Goal: Task Accomplishment & Management: Use online tool/utility

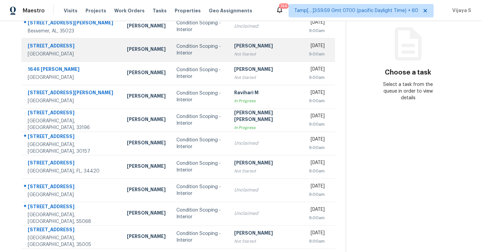
scroll to position [84, 0]
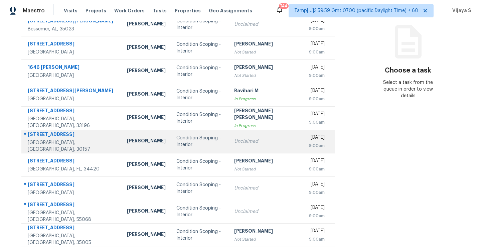
click at [256, 142] on div "Unclaimed" at bounding box center [266, 141] width 64 height 7
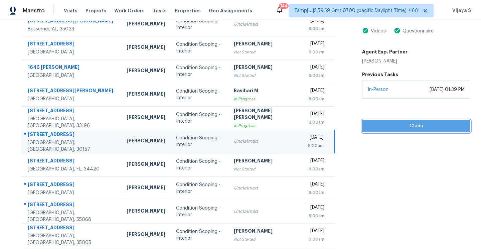
click at [386, 125] on span "Claim" at bounding box center [417, 126] width 98 height 8
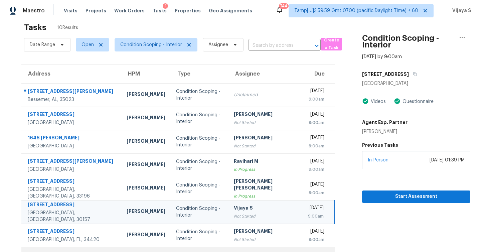
scroll to position [0, 0]
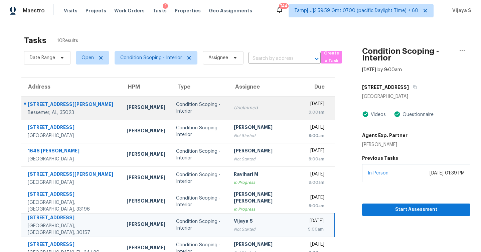
click at [192, 107] on div "Condition Scoping - Interior" at bounding box center [199, 107] width 47 height 13
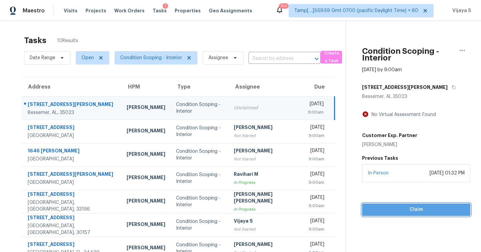
click at [402, 211] on span "Claim" at bounding box center [417, 210] width 98 height 8
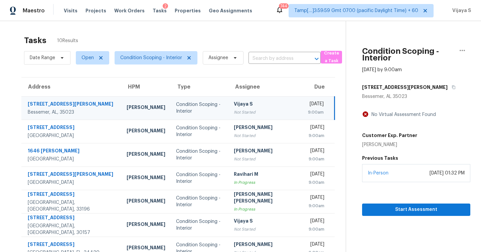
click at [257, 110] on div "Not Started" at bounding box center [266, 112] width 64 height 7
click at [253, 105] on div "Vijaya S" at bounding box center [266, 105] width 64 height 8
click at [452, 86] on icon "button" at bounding box center [454, 87] width 4 height 4
click at [453, 89] on icon "button" at bounding box center [454, 88] width 3 height 4
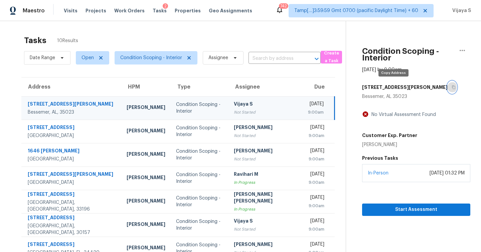
click at [453, 89] on icon "button" at bounding box center [454, 88] width 3 height 4
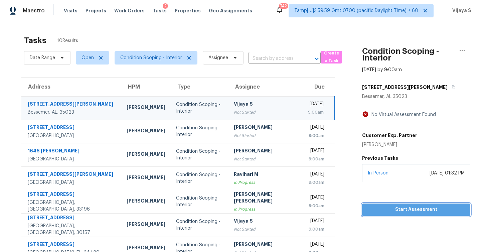
click at [402, 210] on span "Start Assessment" at bounding box center [417, 210] width 98 height 8
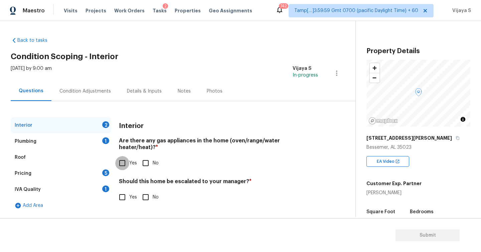
click at [119, 156] on input "Yes" at bounding box center [122, 163] width 14 height 14
checkbox input "true"
click at [120, 191] on input "Yes" at bounding box center [122, 197] width 14 height 14
checkbox input "true"
click at [46, 144] on div "Plumbing 1" at bounding box center [61, 141] width 100 height 16
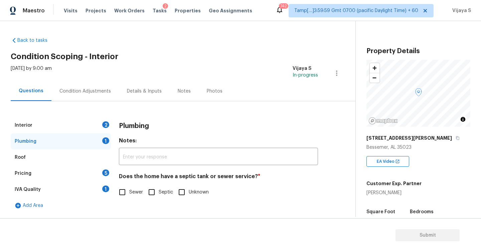
click at [124, 190] on input "Sewer" at bounding box center [122, 192] width 14 height 14
checkbox input "true"
click at [66, 174] on div "Pricing 5" at bounding box center [61, 173] width 100 height 16
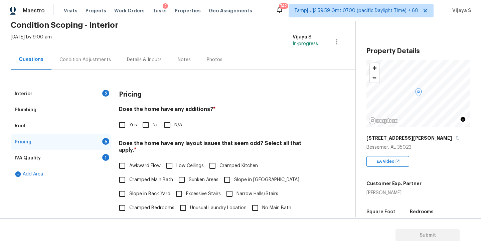
scroll to position [57, 0]
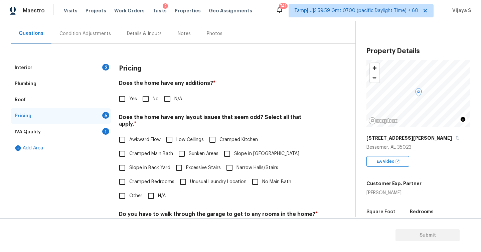
click at [39, 82] on div "Plumbing" at bounding box center [61, 84] width 100 height 16
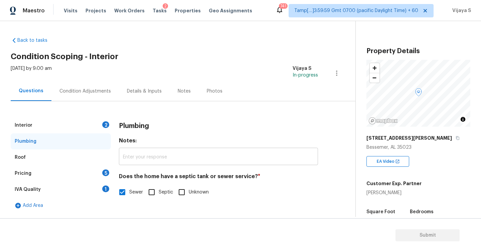
click at [165, 155] on input "text" at bounding box center [218, 157] width 199 height 16
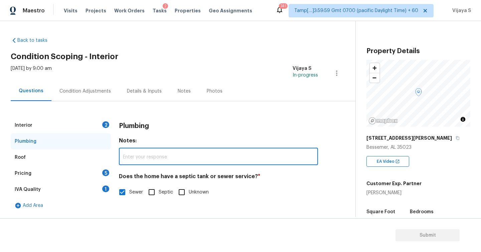
click at [43, 120] on div "Interior 2" at bounding box center [61, 125] width 100 height 16
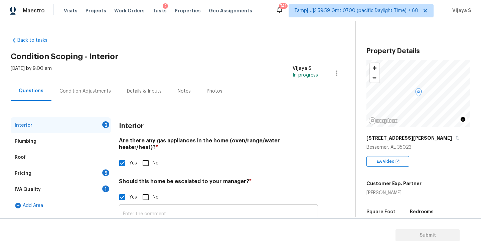
scroll to position [54, 0]
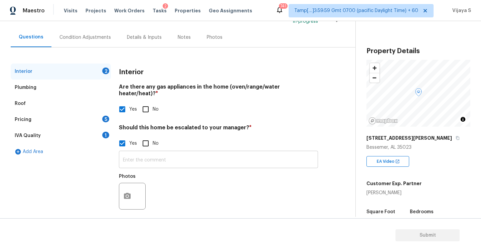
click at [152, 154] on input "text" at bounding box center [218, 160] width 199 height 16
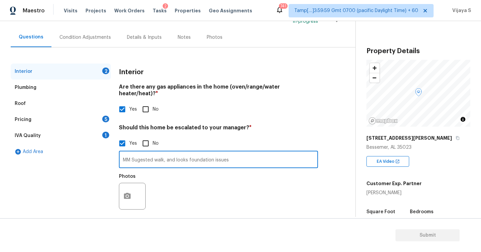
type input "MM Sugested walk, and looks foundation issues"
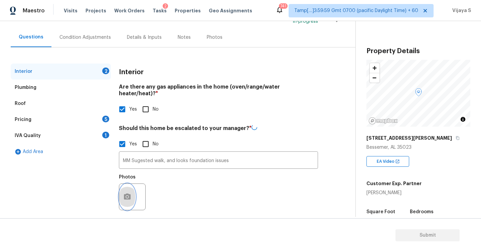
click at [130, 194] on icon "button" at bounding box center [127, 197] width 7 height 6
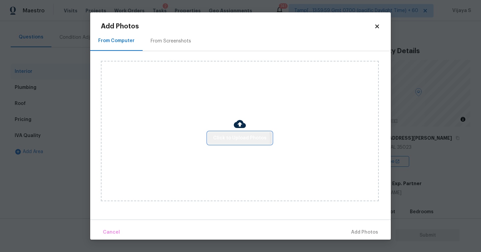
click at [221, 139] on span "Click to Upload Photos" at bounding box center [239, 138] width 53 height 8
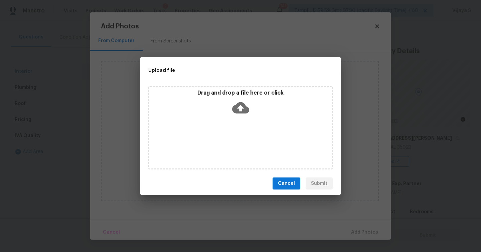
click at [240, 109] on icon at bounding box center [240, 107] width 17 height 17
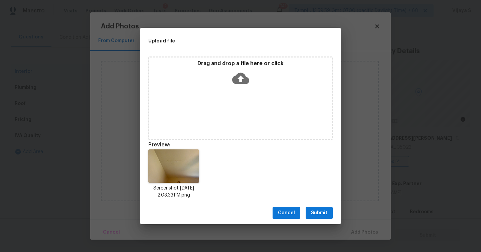
click at [322, 211] on span "Submit" at bounding box center [319, 213] width 16 height 8
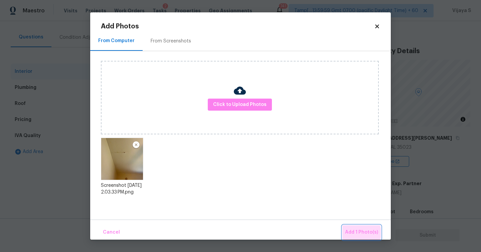
click at [357, 233] on span "Add 1 Photo(s)" at bounding box center [361, 232] width 33 height 8
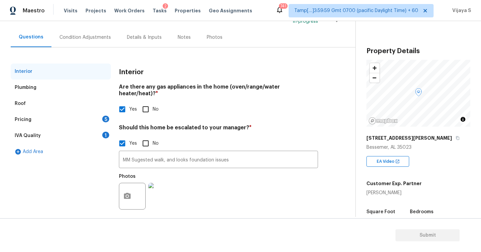
click at [75, 120] on div "Pricing 5" at bounding box center [61, 120] width 100 height 16
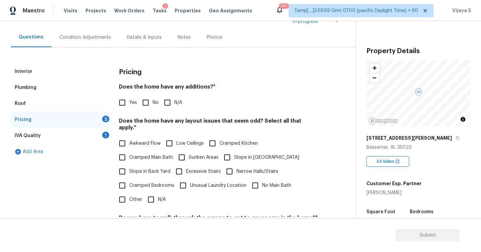
click at [146, 103] on input "No" at bounding box center [146, 103] width 14 height 14
checkbox input "true"
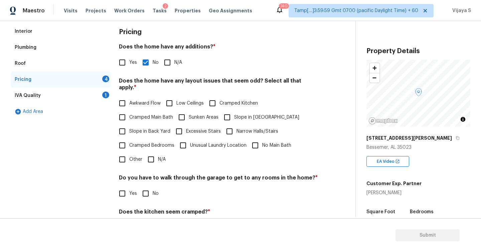
scroll to position [107, 0]
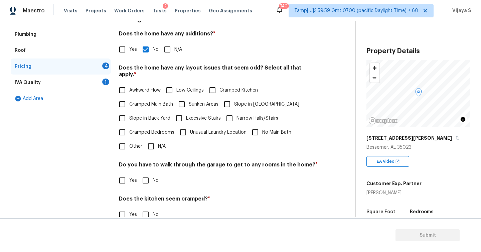
click at [167, 53] on input "N/A" at bounding box center [167, 49] width 14 height 14
checkbox input "true"
checkbox input "false"
click at [151, 141] on input "N/A" at bounding box center [151, 146] width 14 height 14
checkbox input "true"
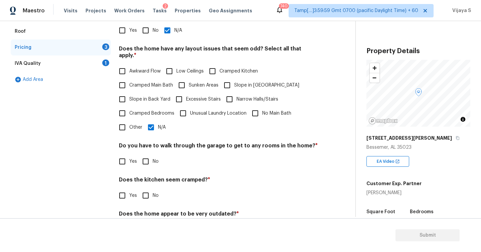
scroll to position [127, 0]
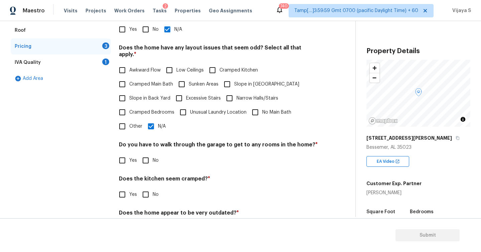
click at [143, 155] on input "No" at bounding box center [146, 160] width 14 height 14
checkbox input "true"
click at [145, 188] on input "No" at bounding box center [146, 195] width 14 height 14
checkbox input "true"
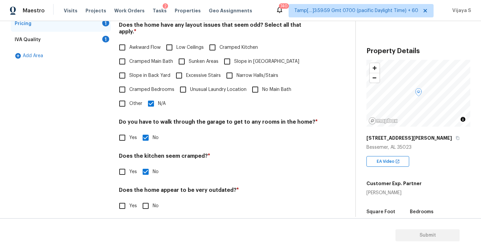
scroll to position [149, 0]
click at [144, 200] on input "No" at bounding box center [146, 207] width 14 height 14
checkbox input "true"
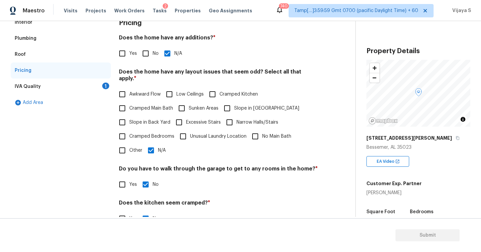
scroll to position [84, 0]
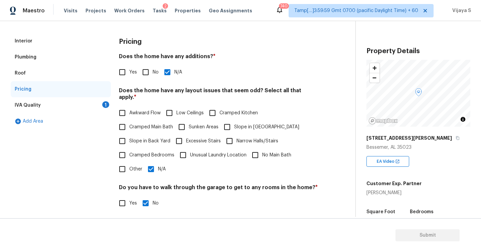
click at [63, 102] on div "IVA Quality 1" at bounding box center [61, 105] width 100 height 16
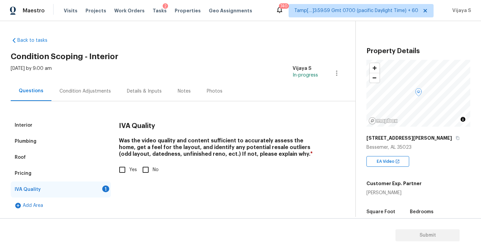
scroll to position [0, 0]
click at [121, 169] on input "Yes" at bounding box center [122, 170] width 14 height 14
checkbox input "true"
click at [82, 92] on div "Condition Adjustments" at bounding box center [85, 91] width 51 height 7
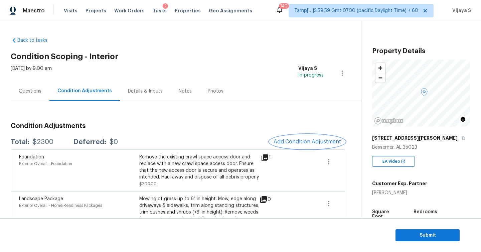
click at [297, 139] on span "Add Condition Adjustment" at bounding box center [308, 142] width 68 height 6
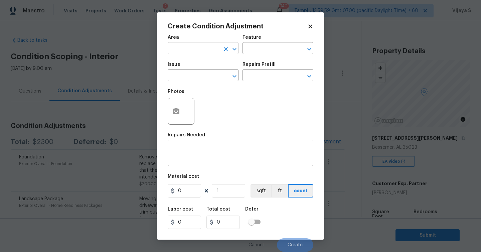
click at [201, 49] on input "text" at bounding box center [194, 49] width 52 height 10
click at [193, 76] on li "Interior Overall" at bounding box center [203, 75] width 71 height 11
type input "Interior Overall"
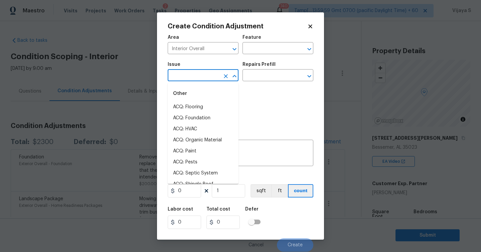
click at [183, 78] on input "text" at bounding box center [194, 76] width 52 height 10
click at [202, 150] on li "ACQ: Paint" at bounding box center [203, 151] width 71 height 11
type input "ACQ: Paint"
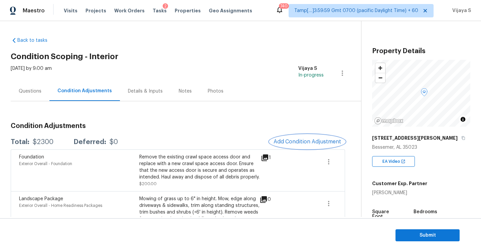
scroll to position [150, 0]
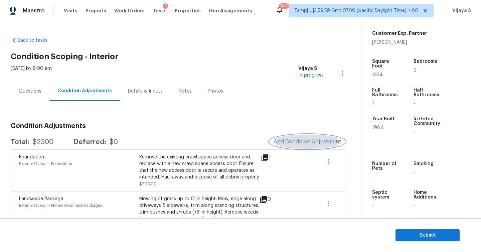
click at [297, 142] on span "Add Condition Adjustment" at bounding box center [308, 142] width 68 height 6
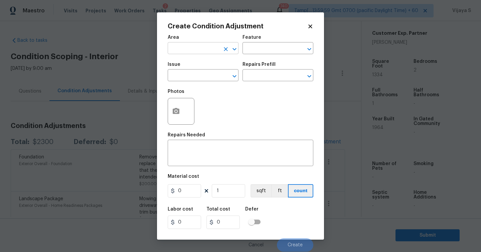
click at [193, 50] on input "text" at bounding box center [194, 49] width 52 height 10
click at [189, 76] on li "Interior Overall" at bounding box center [203, 75] width 71 height 11
type input "Interior Overall"
click at [194, 79] on input "text" at bounding box center [194, 76] width 52 height 10
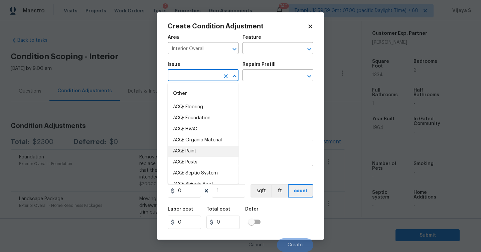
click at [198, 149] on li "ACQ: Paint" at bounding box center [203, 151] width 71 height 11
type input "ACQ: Paint"
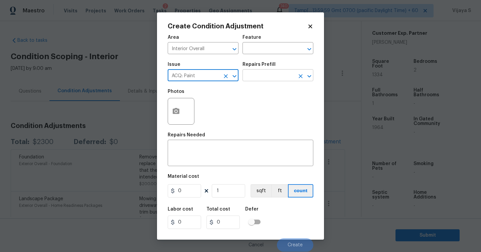
click at [257, 80] on input "text" at bounding box center [269, 76] width 52 height 10
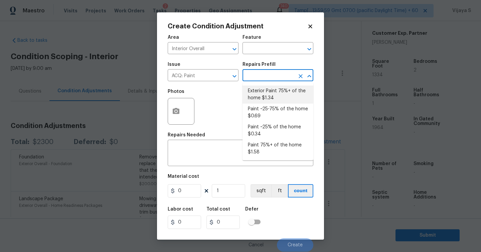
click at [256, 94] on li "Exterior Paint 75%+ of the home $1.34" at bounding box center [278, 95] width 71 height 18
type input "Acquisition"
type textarea "Acquisition Scope: 75%+ of the home exterior will likely require paint"
type input "1.34"
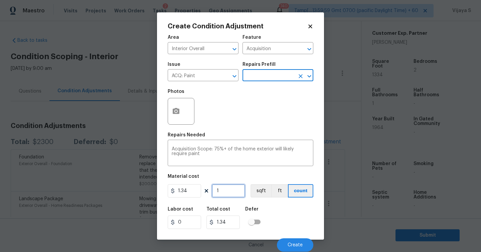
click at [227, 191] on input "1" at bounding box center [228, 190] width 33 height 13
type input "13"
type input "17.42"
type input "133"
type input "178.22"
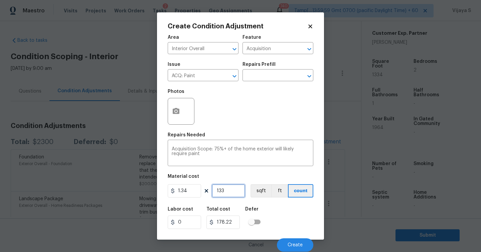
type input "1334"
type input "1787.56"
type input "1334"
click at [177, 109] on icon "button" at bounding box center [176, 111] width 7 height 6
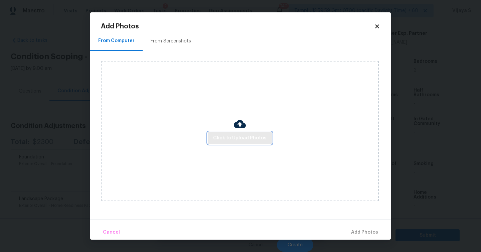
click at [233, 142] on span "Click to Upload Photos" at bounding box center [239, 138] width 53 height 8
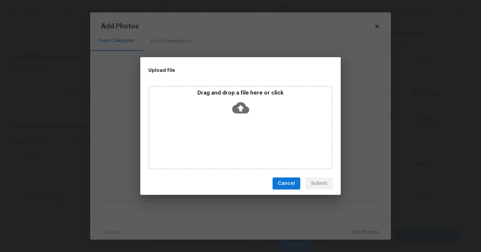
click at [241, 108] on icon at bounding box center [240, 107] width 17 height 17
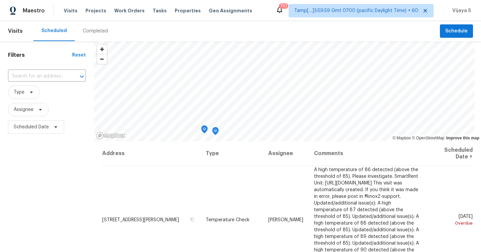
click at [91, 32] on div "Completed" at bounding box center [95, 31] width 25 height 7
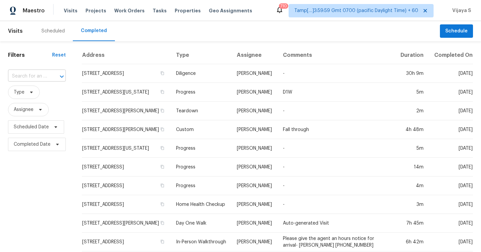
click at [35, 78] on input "text" at bounding box center [27, 76] width 39 height 10
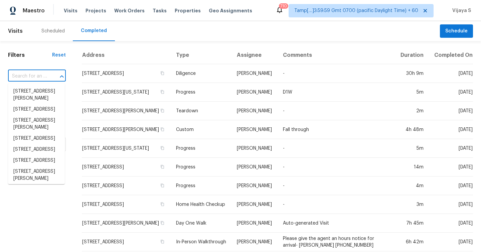
paste input "[STREET_ADDRESS][PERSON_NAME]"
type input "[STREET_ADDRESS][PERSON_NAME]"
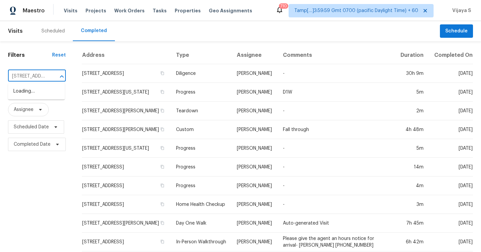
scroll to position [0, 45]
click at [41, 92] on li "[STREET_ADDRESS][PERSON_NAME]" at bounding box center [36, 95] width 57 height 18
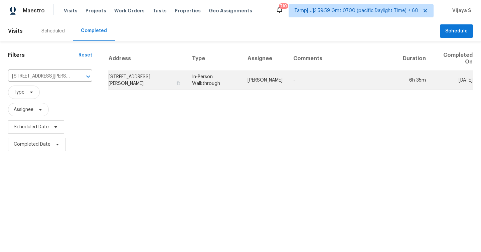
click at [311, 82] on td "-" at bounding box center [343, 80] width 110 height 19
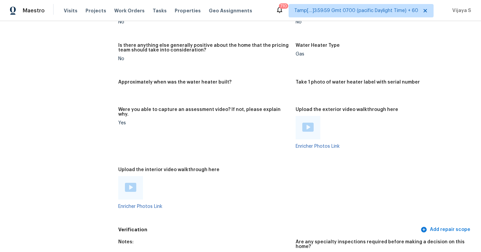
scroll to position [1262, 0]
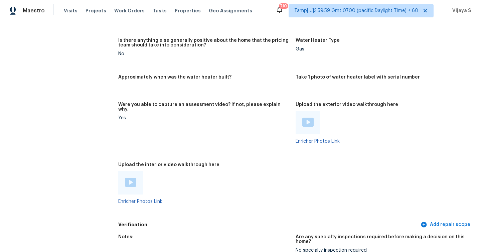
click at [134, 178] on img at bounding box center [130, 182] width 11 height 9
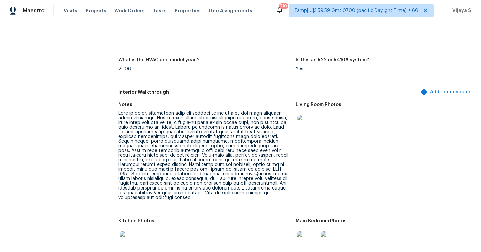
scroll to position [1385, 0]
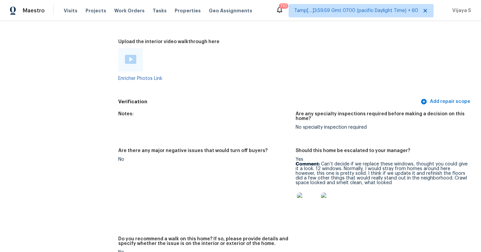
click at [308, 193] on img at bounding box center [307, 203] width 21 height 21
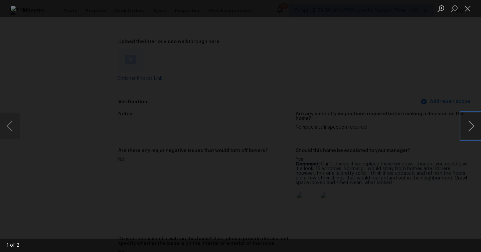
click at [473, 125] on button "Next image" at bounding box center [471, 126] width 20 height 27
click at [469, 8] on button "Close lightbox" at bounding box center [467, 9] width 13 height 12
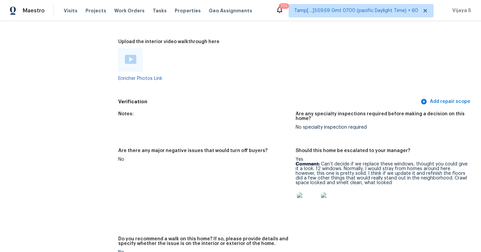
click at [45, 11] on div "Maestro Visits Projects Work Orders Tasks Properties Geo Assignments" at bounding box center [130, 10] width 260 height 13
click at [35, 13] on span "Maestro" at bounding box center [34, 10] width 22 height 7
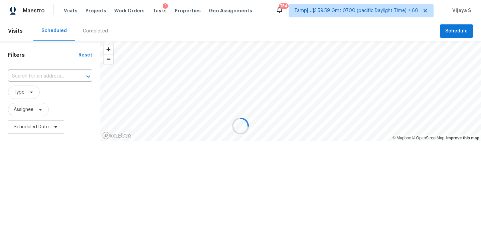
click at [96, 32] on div at bounding box center [240, 126] width 481 height 252
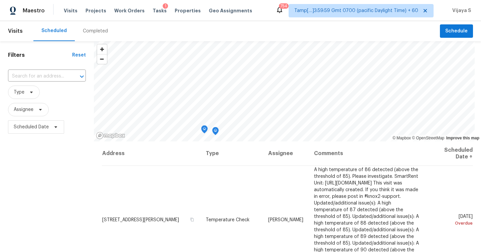
click at [96, 29] on div "Completed" at bounding box center [95, 31] width 25 height 7
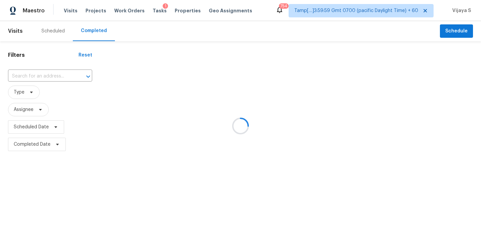
click at [48, 73] on div at bounding box center [240, 126] width 481 height 252
click at [49, 73] on div at bounding box center [240, 126] width 481 height 252
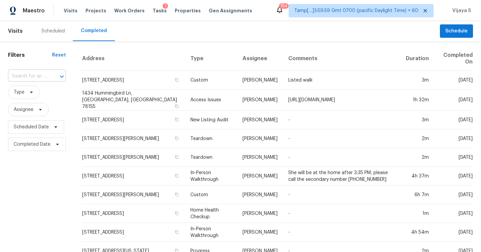
click at [53, 77] on div at bounding box center [56, 76] width 17 height 9
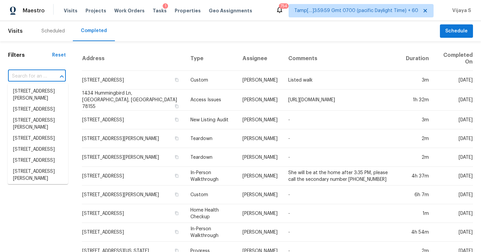
paste input "[STREET_ADDRESS]"
type input "[STREET_ADDRESS]"
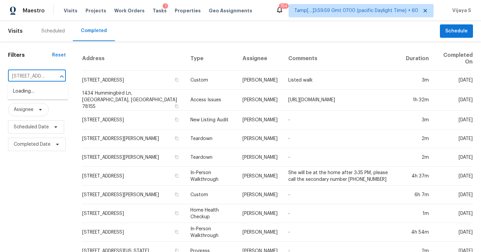
scroll to position [0, 28]
click at [44, 96] on li "[STREET_ADDRESS]" at bounding box center [38, 91] width 61 height 11
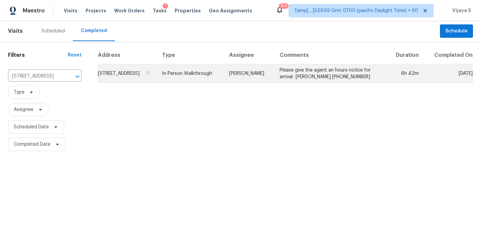
click at [224, 79] on td "In-Person Walkthrough" at bounding box center [190, 73] width 67 height 19
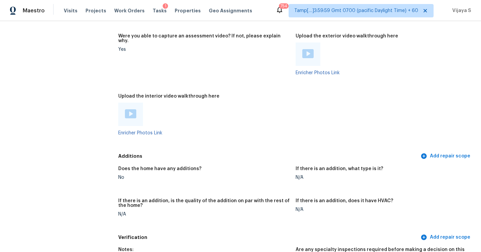
scroll to position [1496, 0]
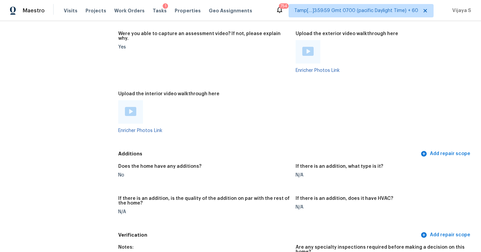
click at [133, 107] on img at bounding box center [130, 111] width 11 height 9
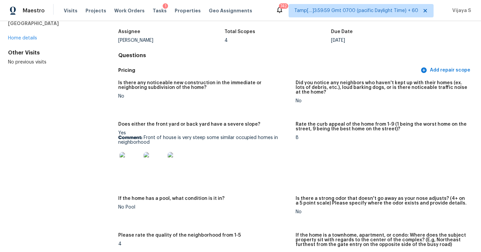
scroll to position [0, 0]
